Goal: Find specific page/section: Locate a particular part of the current website

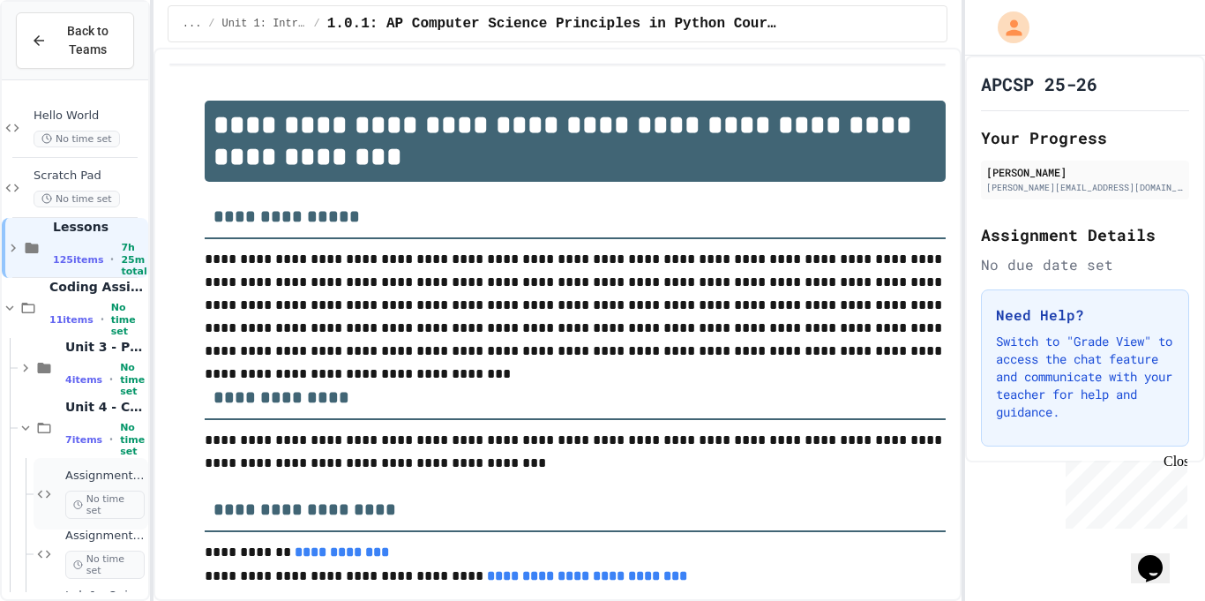
scroll to position [296, 0]
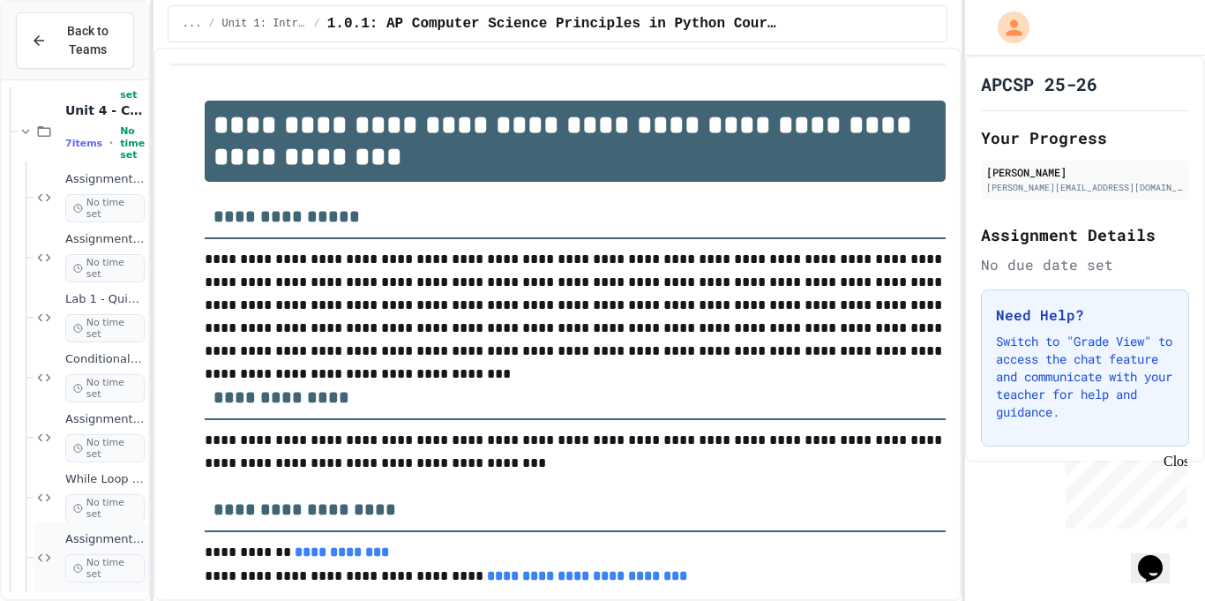
click at [41, 549] on icon at bounding box center [44, 557] width 21 height 16
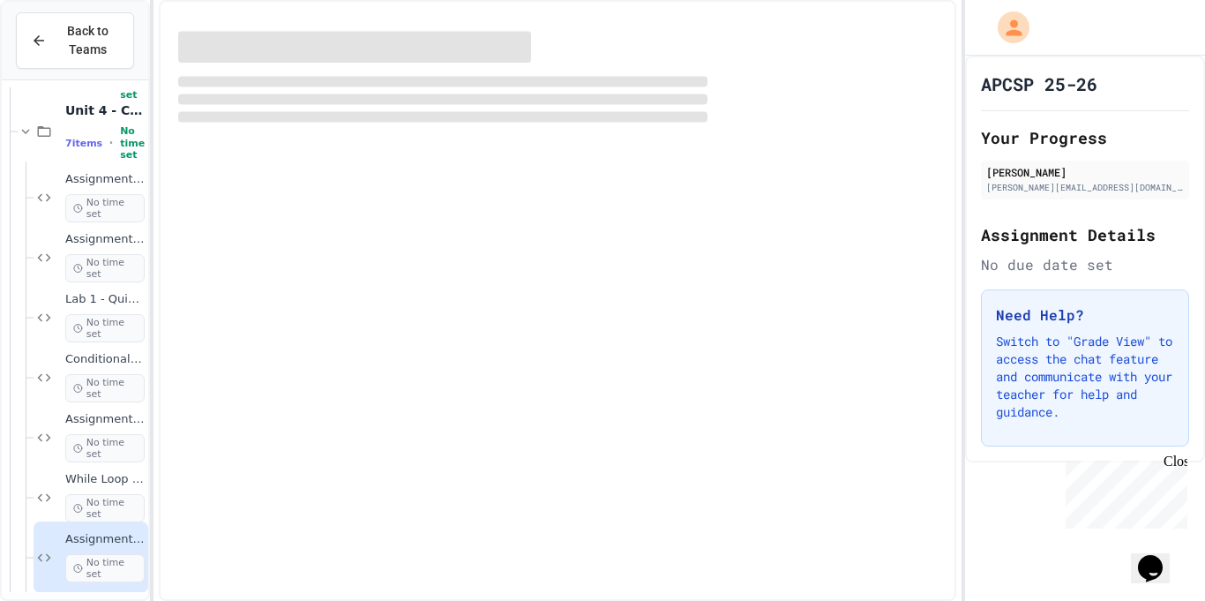
scroll to position [275, 0]
